Goal: Transaction & Acquisition: Purchase product/service

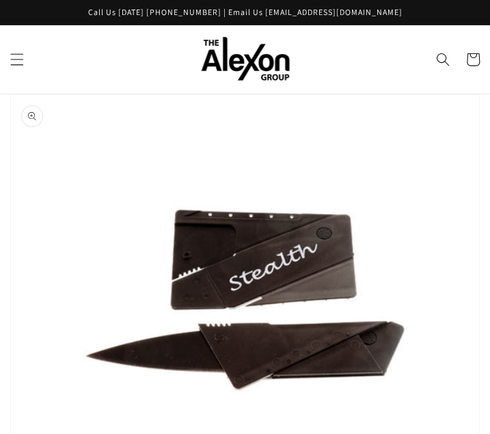
click at [422, 70] on header "Home Plush Jewelry Fashion Novelty Drinkware Knives Virtual Showroom 2025 Catal…" at bounding box center [245, 59] width 490 height 68
